Goal: Register for event/course

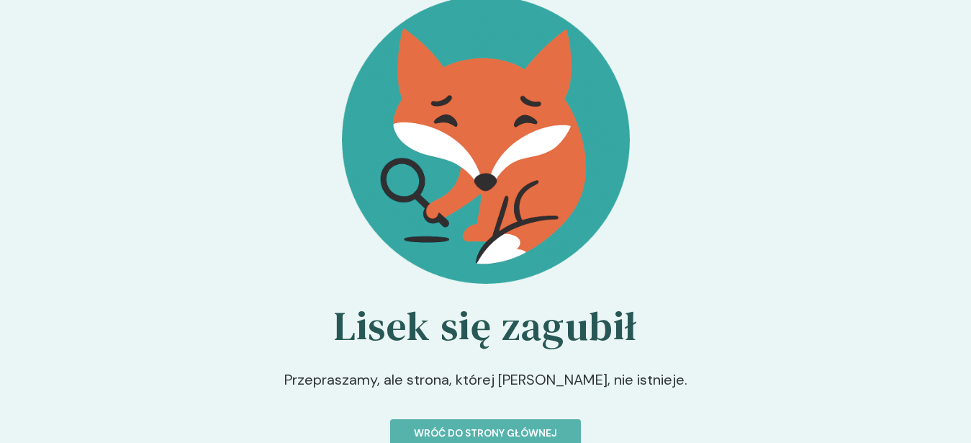
scroll to position [83, 0]
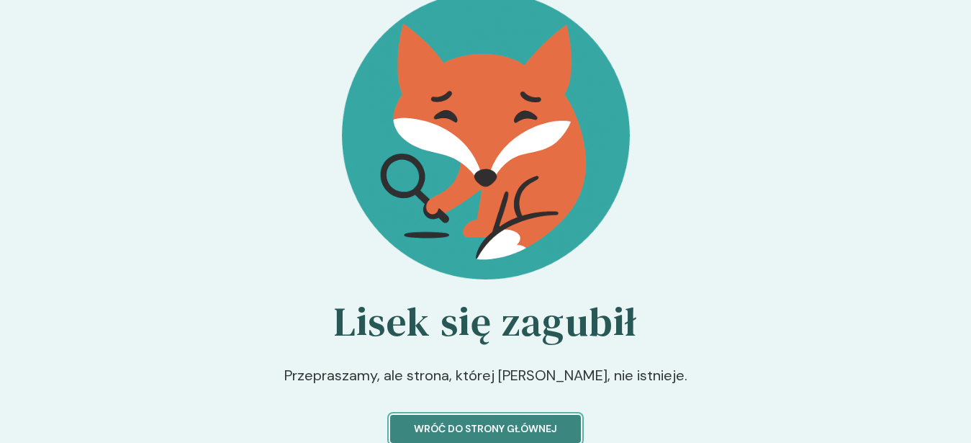
click at [453, 427] on p "Wróć do strony głównej" at bounding box center [485, 428] width 143 height 15
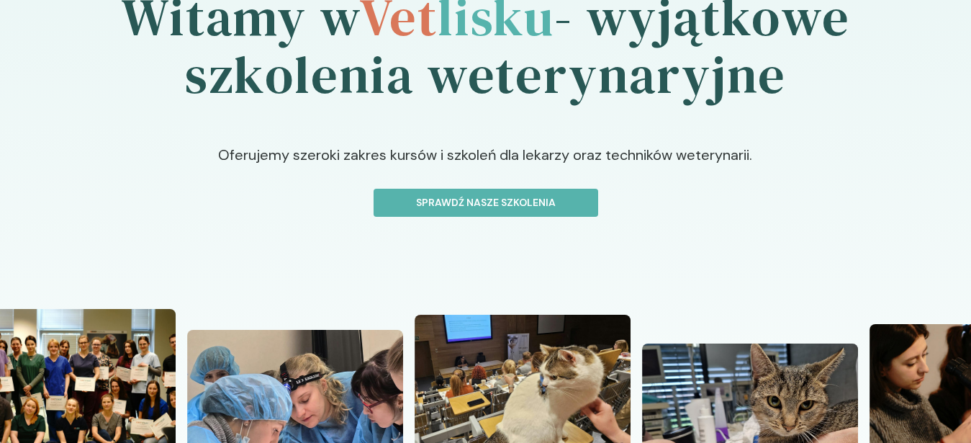
scroll to position [147, 0]
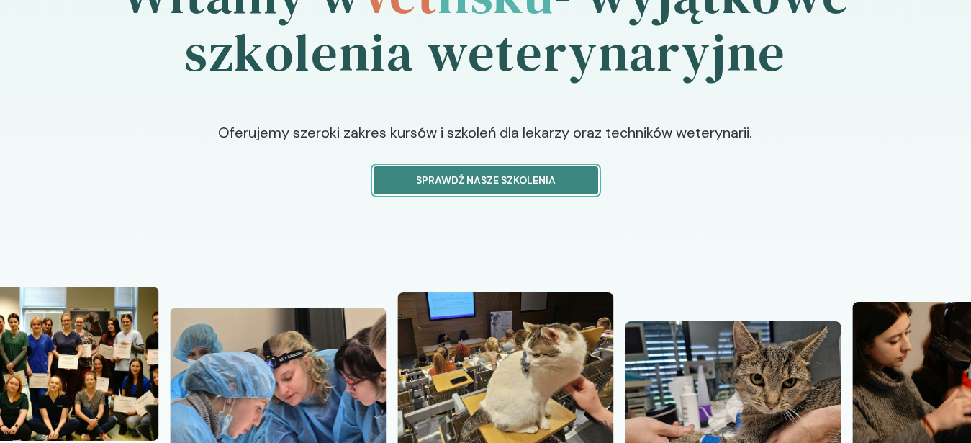
click at [475, 192] on button "Sprawdź nasze szkolenia" at bounding box center [485, 180] width 225 height 28
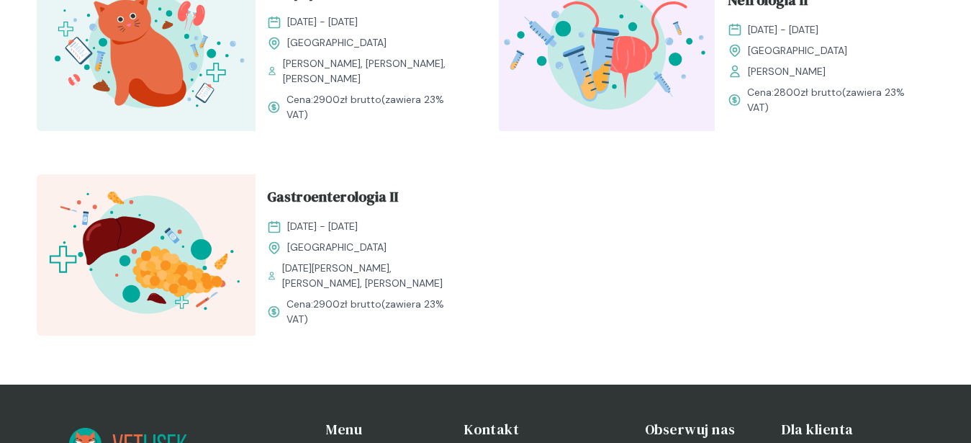
scroll to position [1835, 0]
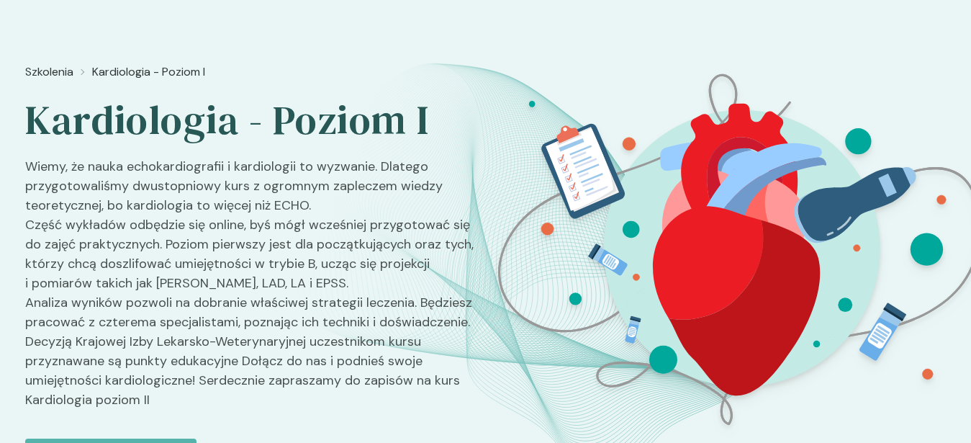
scroll to position [73, 0]
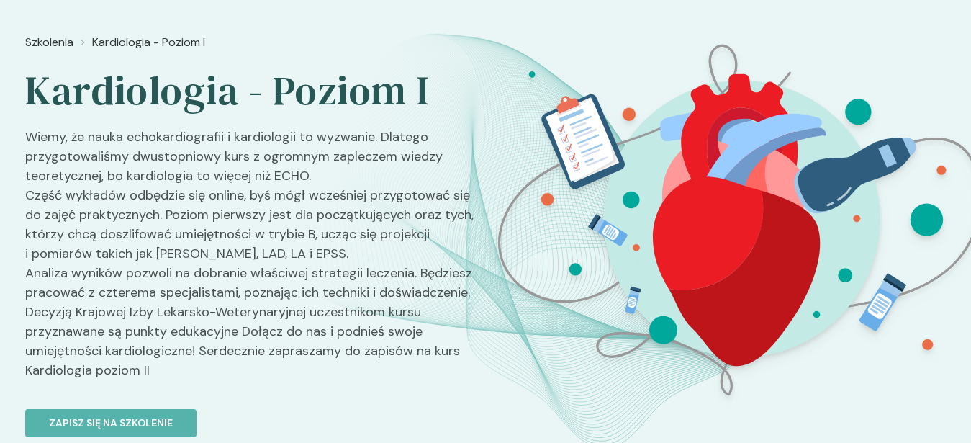
drag, startPoint x: 830, startPoint y: 168, endPoint x: 701, endPoint y: 294, distance: 180.2
click at [777, 218] on img at bounding box center [739, 220] width 511 height 384
click at [705, 133] on img at bounding box center [739, 220] width 511 height 384
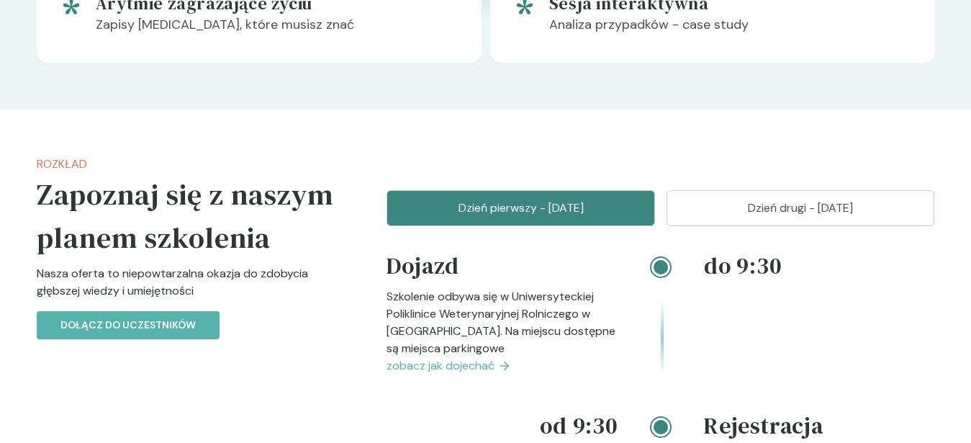
scroll to position [1321, 0]
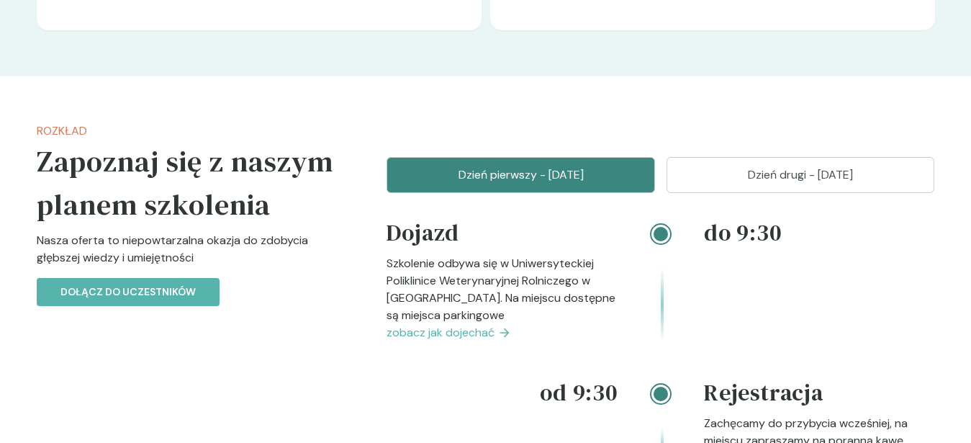
click at [748, 191] on button "Dzień drugi - 09 listopad" at bounding box center [800, 175] width 268 height 36
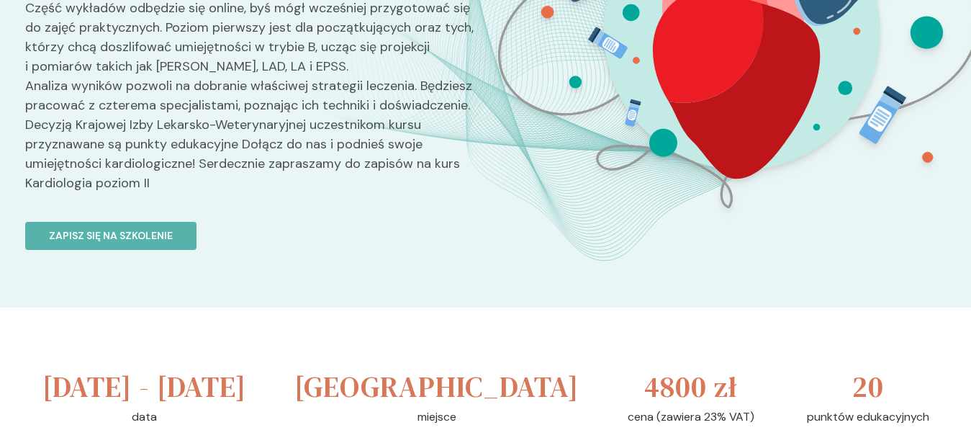
scroll to position [220, 0]
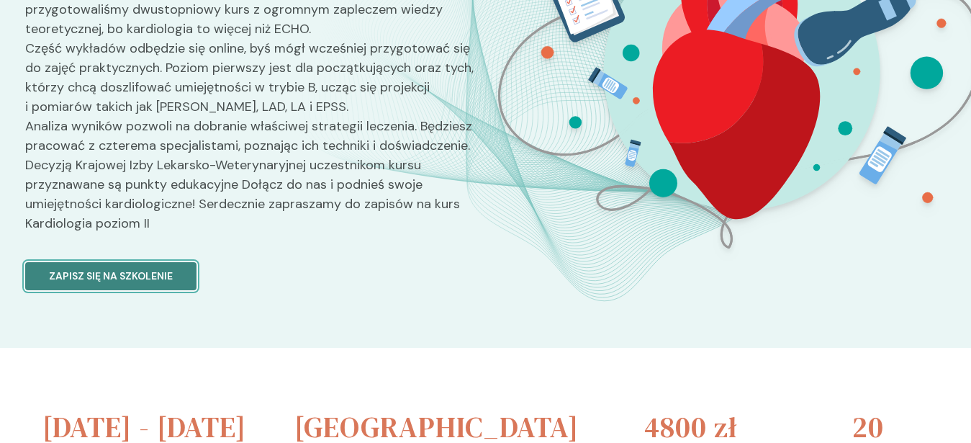
click at [135, 268] on p "Zapisz się na szkolenie" at bounding box center [111, 275] width 124 height 15
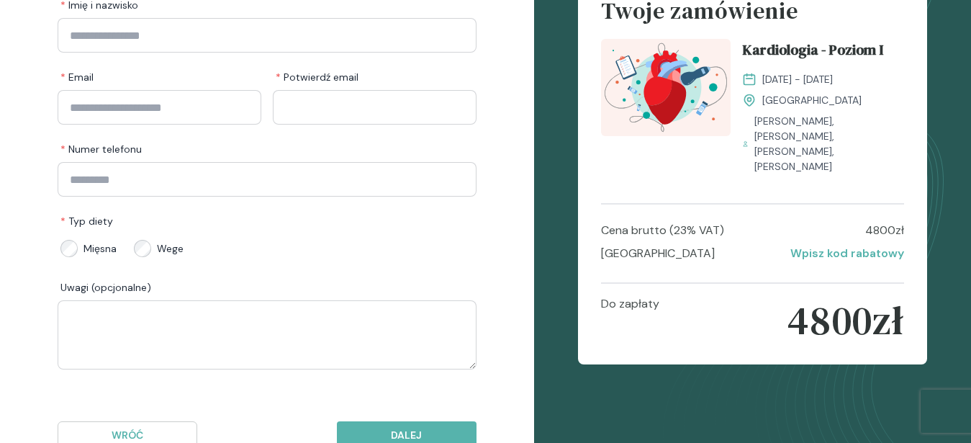
scroll to position [201, 0]
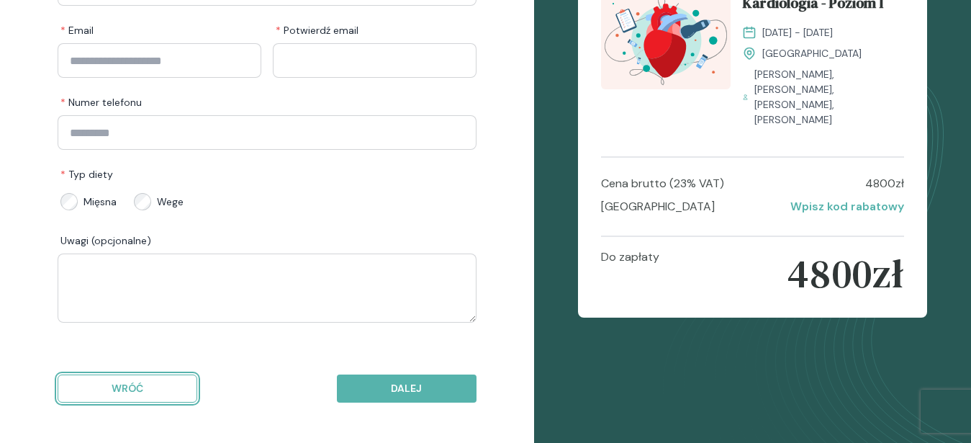
click at [157, 391] on p "Wróć" at bounding box center [127, 388] width 115 height 15
